Goal: Check status

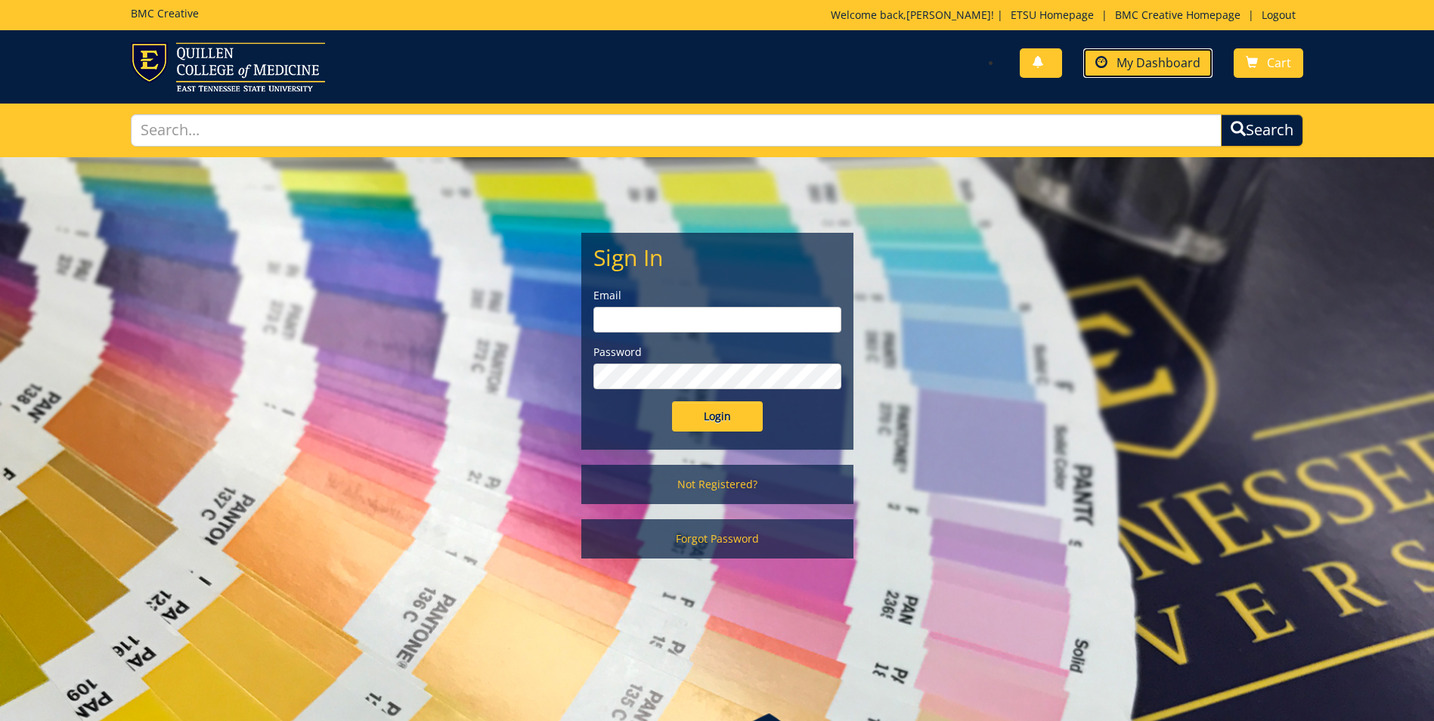
click at [1162, 67] on span "My Dashboard" at bounding box center [1158, 62] width 84 height 17
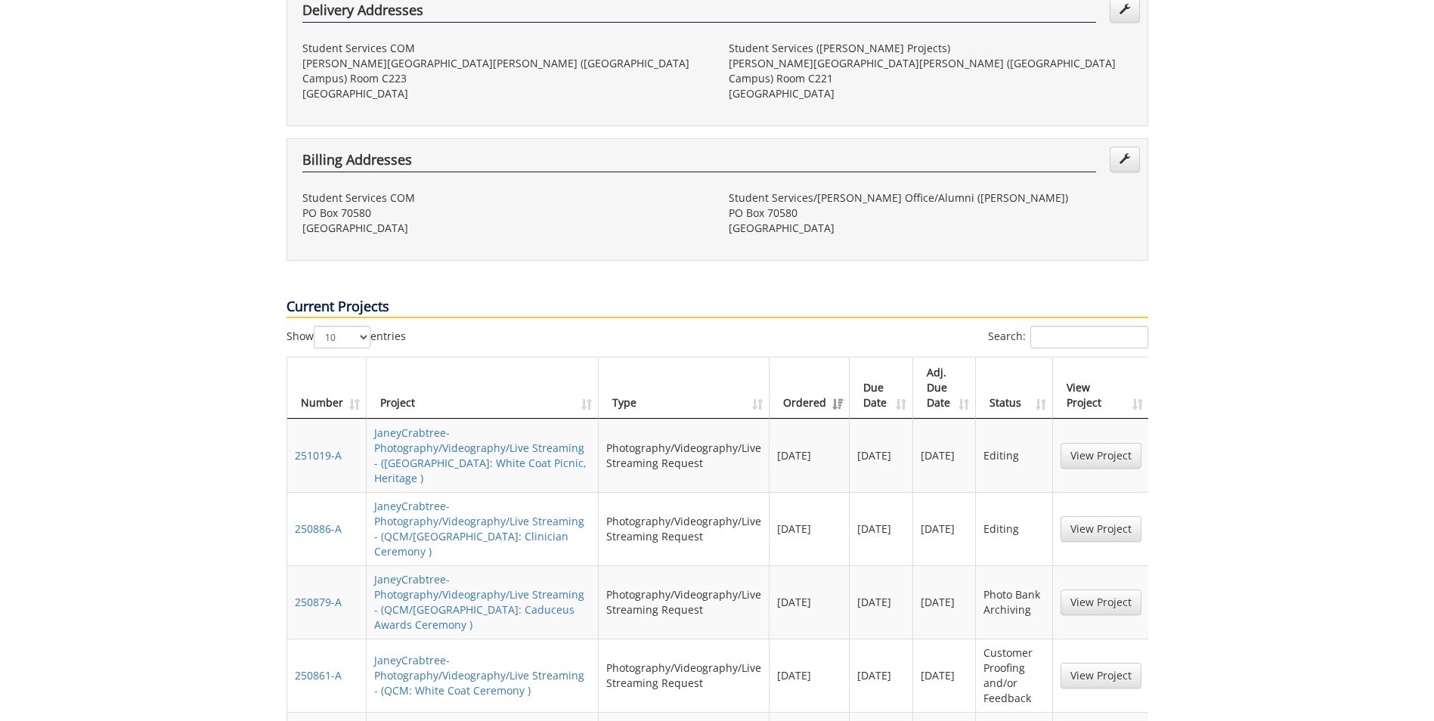
scroll to position [529, 0]
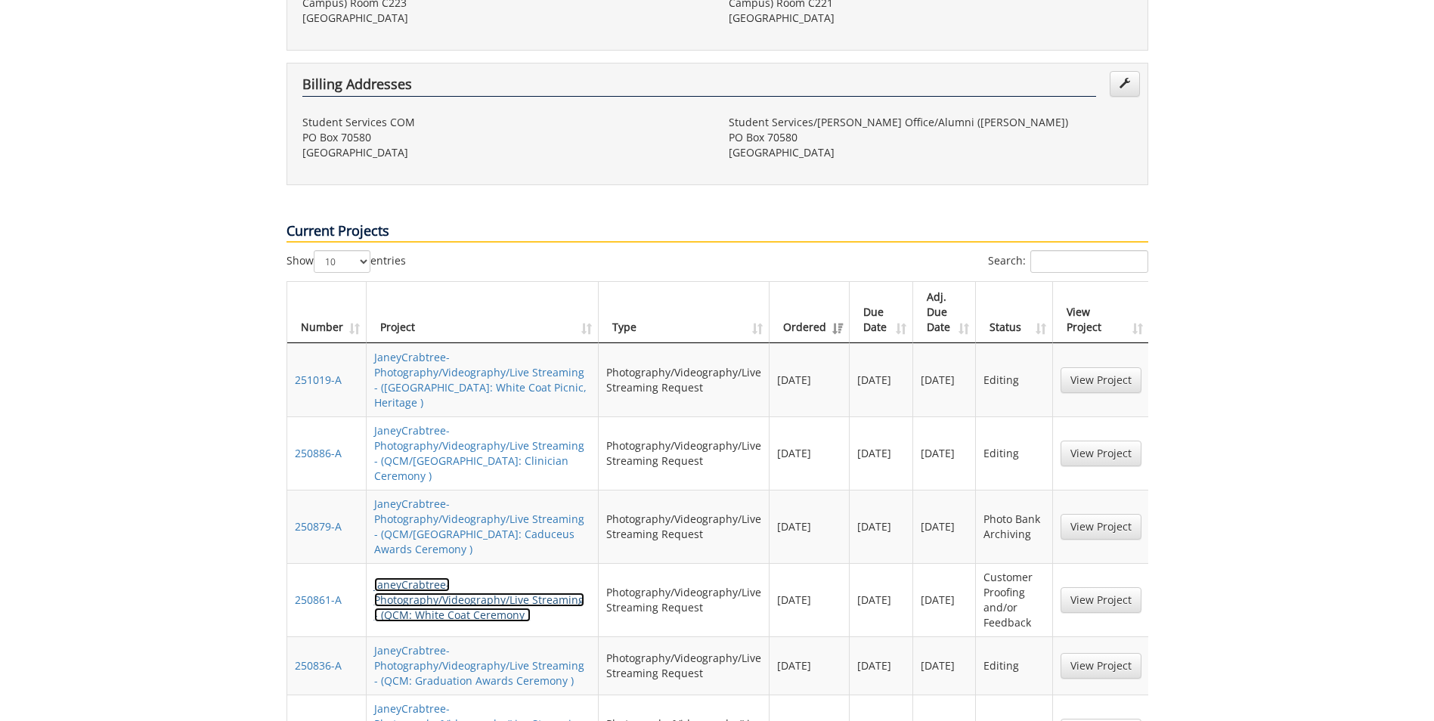
click at [502, 577] on link "JaneyCrabtree-Photography/Videography/Live Streaming - (QCM: White Coat Ceremon…" at bounding box center [479, 599] width 210 height 45
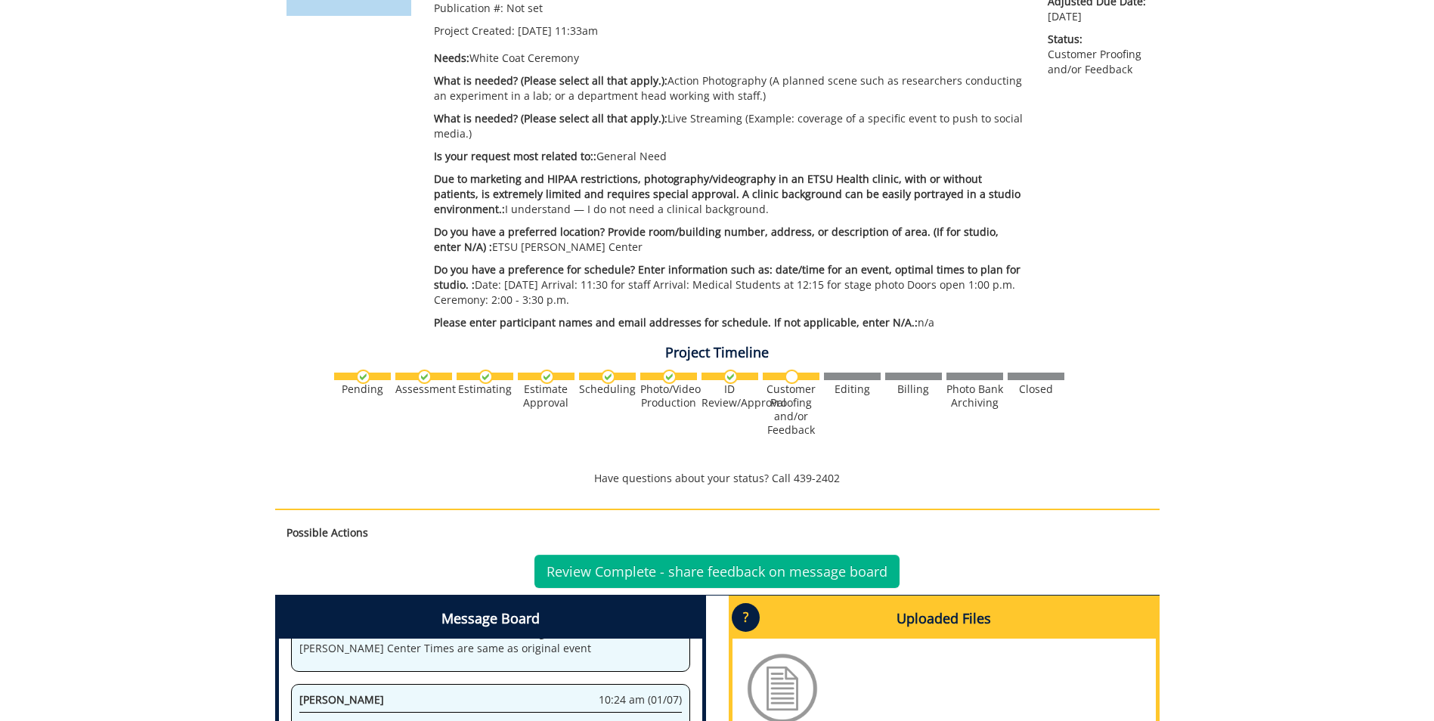
scroll to position [605, 0]
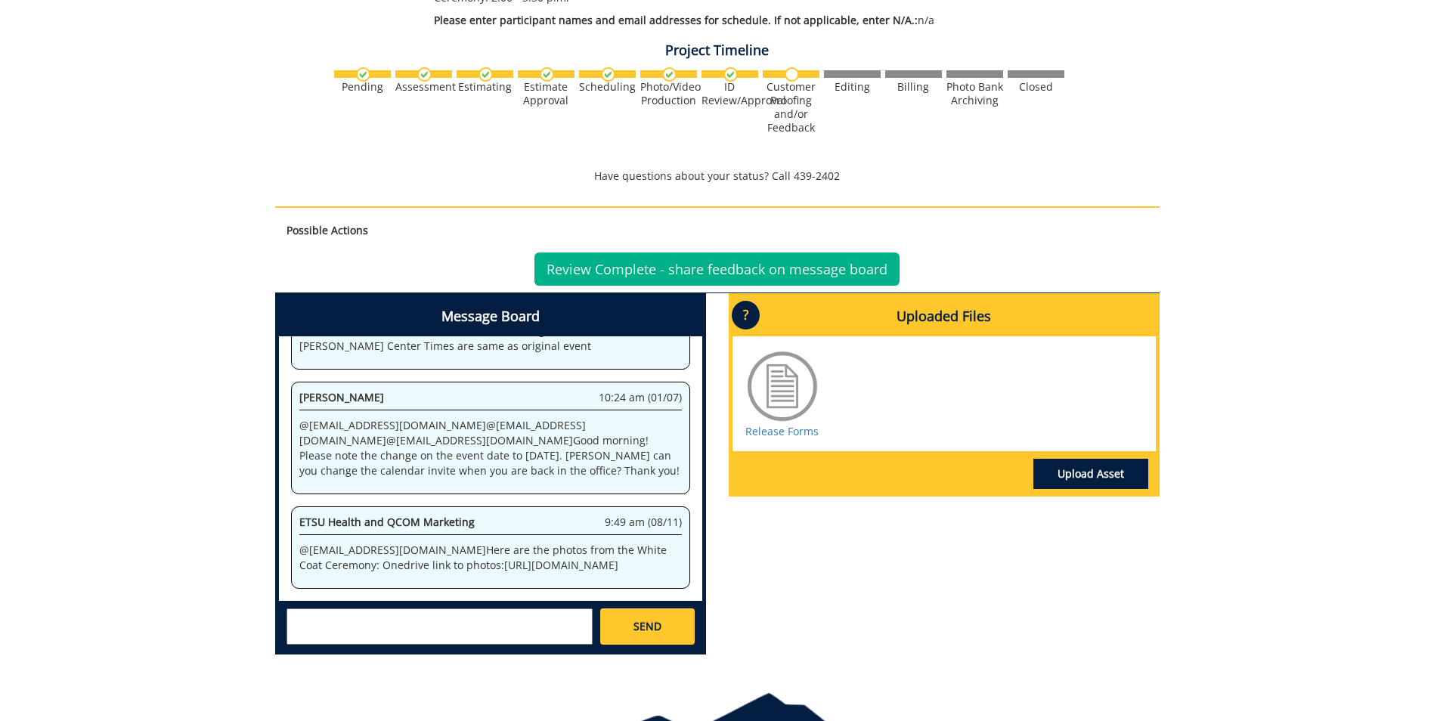
drag, startPoint x: 416, startPoint y: 525, endPoint x: 429, endPoint y: 557, distance: 34.9
click at [429, 557] on p "@ crabtrej@etsu.edu Here are the photos from the White Coat Ceremony: Onedrive …" at bounding box center [490, 558] width 382 height 30
drag, startPoint x: 429, startPoint y: 557, endPoint x: 412, endPoint y: 537, distance: 25.7
copy p ":https://etsu365-my.sharepoint.com/:f:/g/personal/gougeja_etsu_edu/Eo_hyJAAxhFN…"
click at [447, 543] on p "@ crabtrej@etsu.edu Here are the photos from the White Coat Ceremony: Onedrive …" at bounding box center [490, 558] width 382 height 30
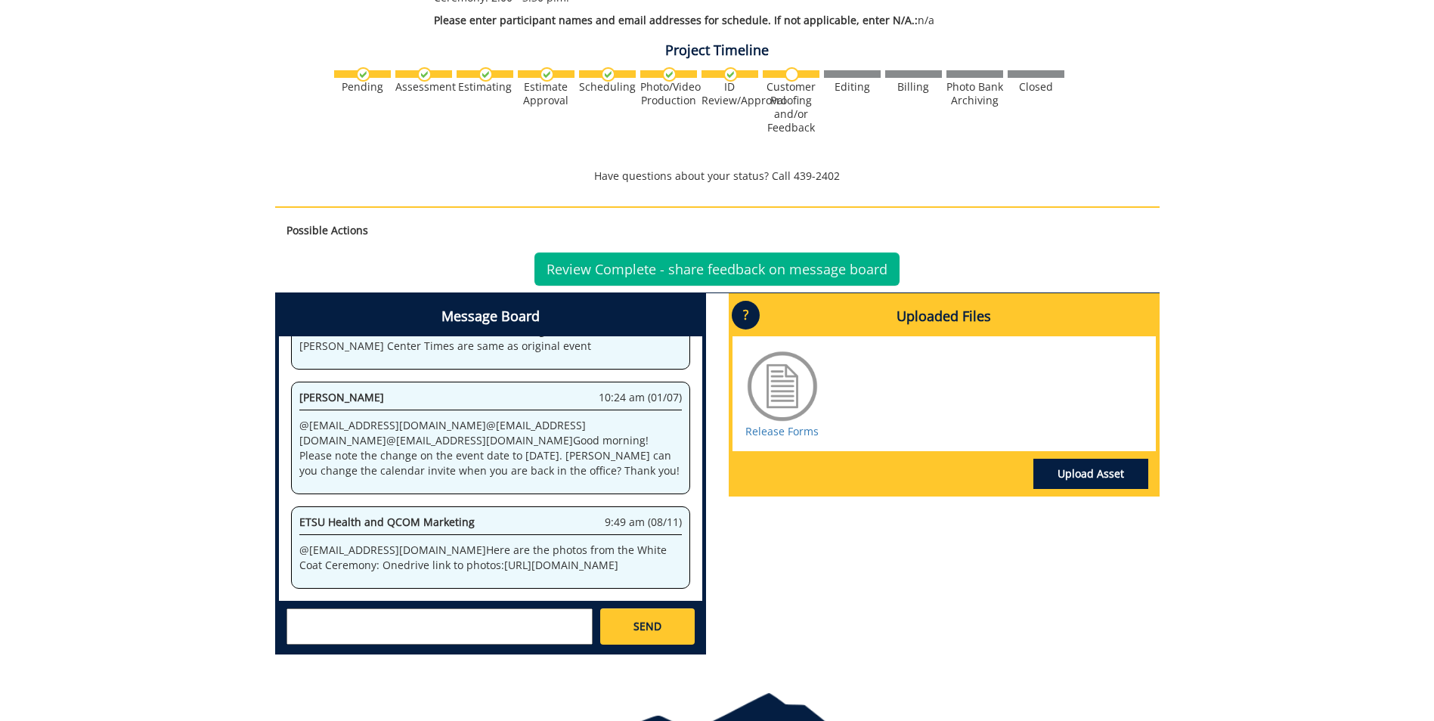
scroll to position [228, 147]
drag, startPoint x: 418, startPoint y: 522, endPoint x: 672, endPoint y: 569, distance: 258.4
click at [672, 569] on div "System 11:33 am (10/29) Welcome to the Project Messenger. All messages will app…" at bounding box center [490, 468] width 423 height 265
copy p "https://etsu365-my.sharepoint.com/:f:/g/personal/gougeja_etsu_edu/Eo_hyJAAxhFNv…"
click at [837, 253] on link "Review Complete - share feedback on message board" at bounding box center [716, 268] width 365 height 33
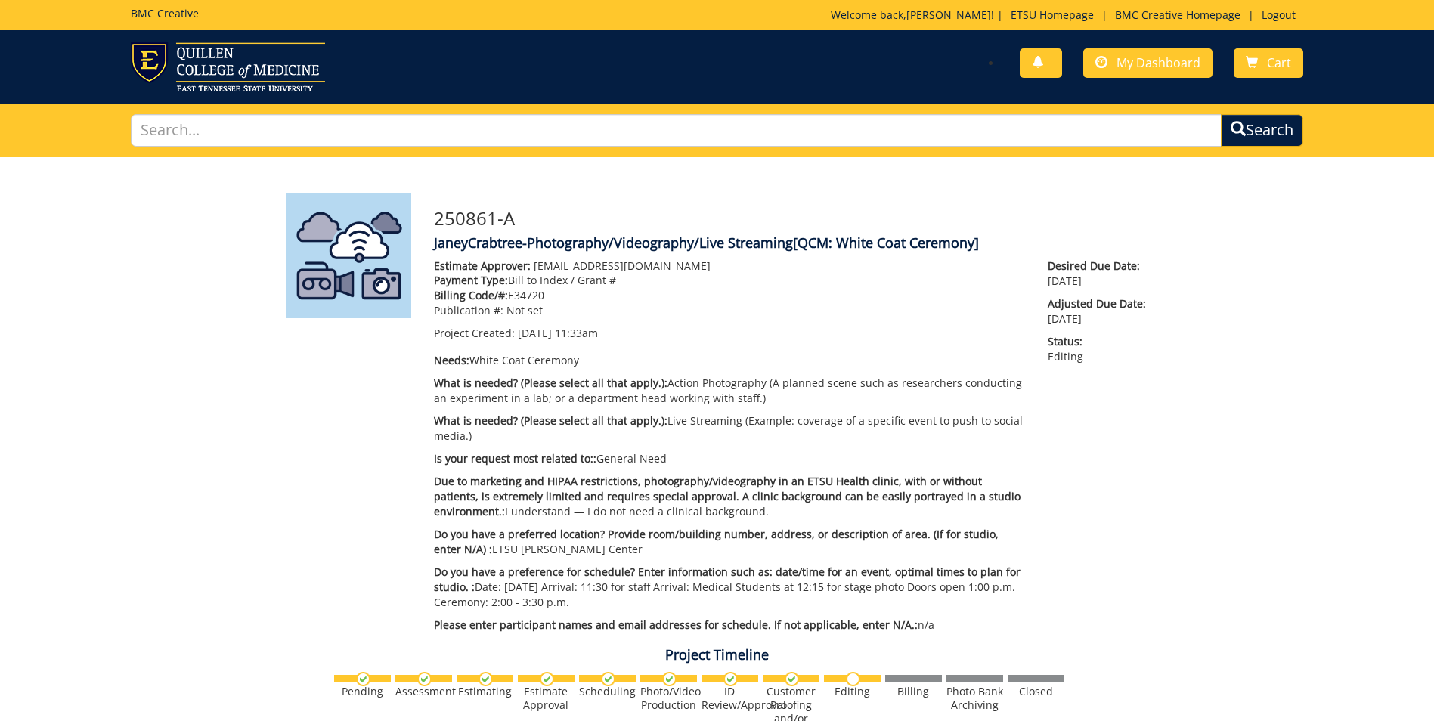
scroll to position [228, 0]
